Goal: Task Accomplishment & Management: Complete application form

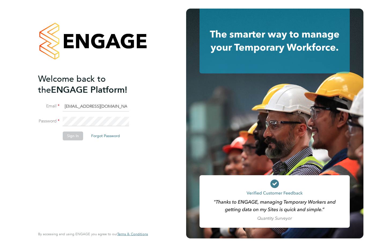
type input "[EMAIL_ADDRESS][DOMAIN_NAME]"
click at [74, 136] on button "Sign In" at bounding box center [73, 136] width 20 height 9
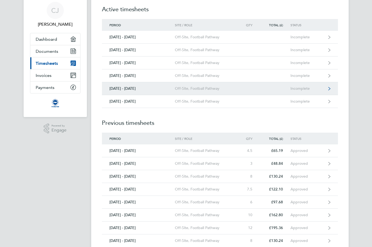
scroll to position [23, 0]
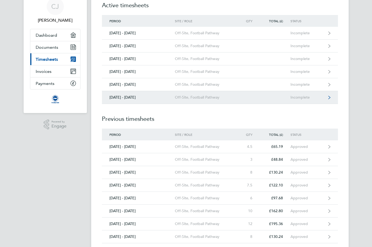
click at [153, 99] on div "[DATE] - [DATE]" at bounding box center [138, 97] width 73 height 5
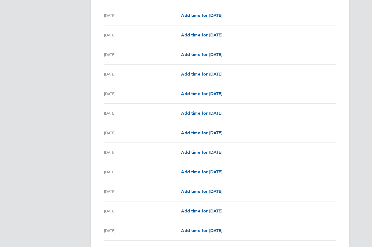
scroll to position [217, 0]
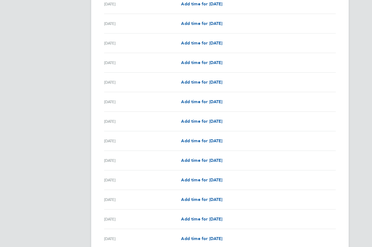
click at [114, 100] on div "Fri 12 Sep" at bounding box center [142, 102] width 77 height 6
click at [193, 103] on span "Add time for Fri 12 Sep" at bounding box center [201, 101] width 41 height 5
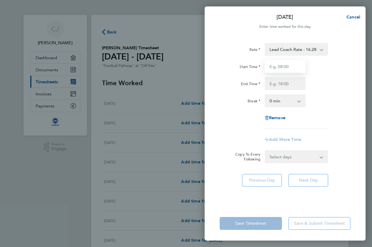
click at [282, 66] on input "Start Time" at bounding box center [284, 66] width 41 height 13
type input "17:00"
type input "19:00"
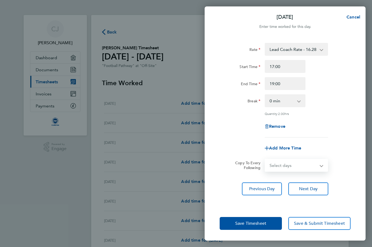
select select "FRI"
select select "2025-09-30"
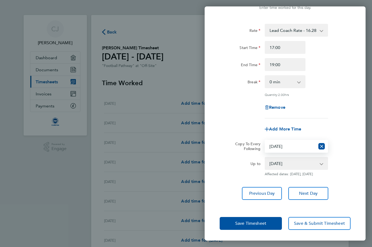
scroll to position [23, 0]
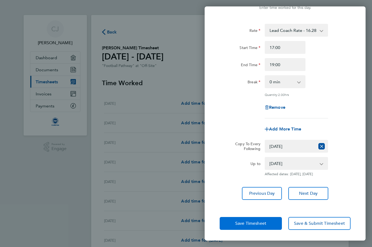
click at [234, 222] on button "Save Timesheet" at bounding box center [250, 223] width 62 height 13
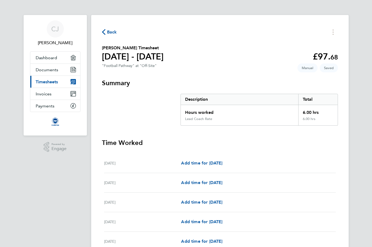
click at [109, 33] on span "Back" at bounding box center [112, 32] width 10 height 6
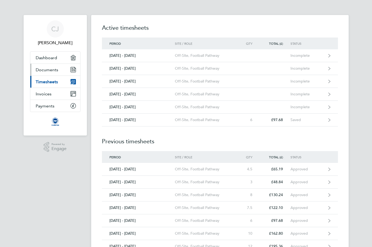
click at [47, 69] on span "Documents" at bounding box center [47, 69] width 23 height 5
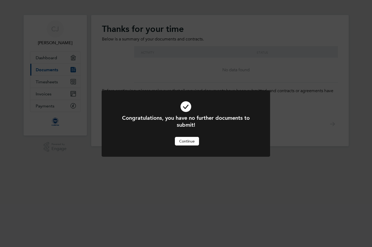
click at [184, 141] on button "Continue" at bounding box center [187, 141] width 24 height 9
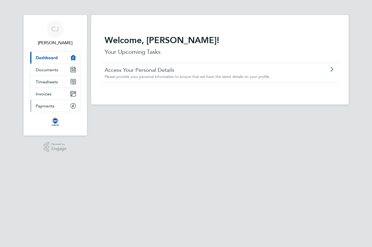
click at [43, 106] on span "Payments" at bounding box center [45, 105] width 19 height 5
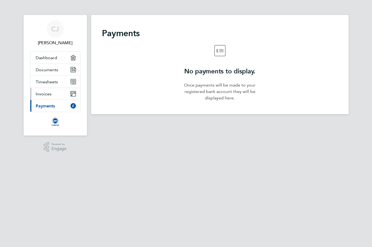
click at [44, 98] on link "Invoices" at bounding box center [55, 94] width 50 height 12
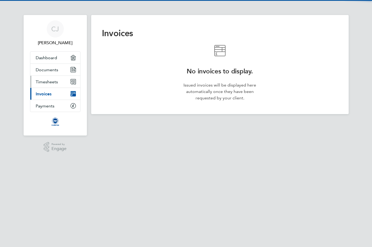
click at [46, 79] on span "Timesheets" at bounding box center [47, 81] width 22 height 5
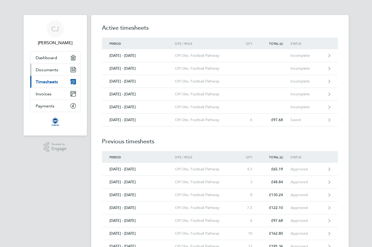
click at [47, 71] on span "Documents" at bounding box center [47, 69] width 23 height 5
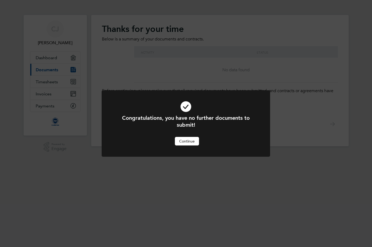
click at [190, 147] on div at bounding box center [186, 123] width 168 height 66
click at [188, 142] on button "Continue" at bounding box center [187, 141] width 24 height 9
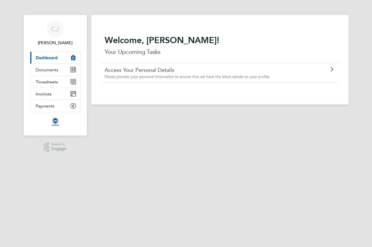
click at [138, 73] on link "Access Your Personal Details" at bounding box center [204, 69] width 200 height 7
